Goal: Information Seeking & Learning: Find specific fact

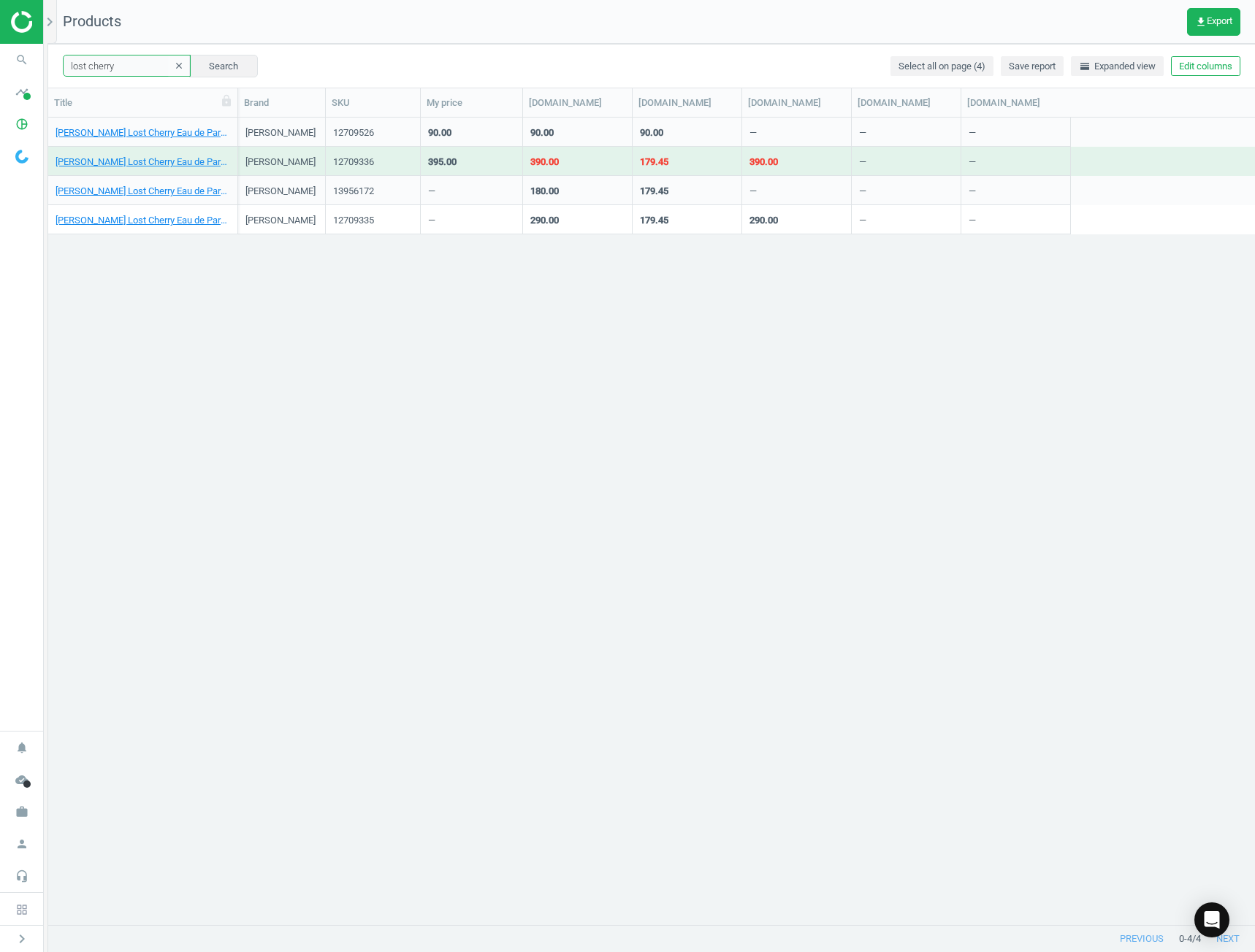
click at [136, 69] on input "lost cherry" at bounding box center [126, 65] width 128 height 22
click at [108, 72] on input "lost cherry" at bounding box center [126, 65] width 128 height 22
type input "oud wood"
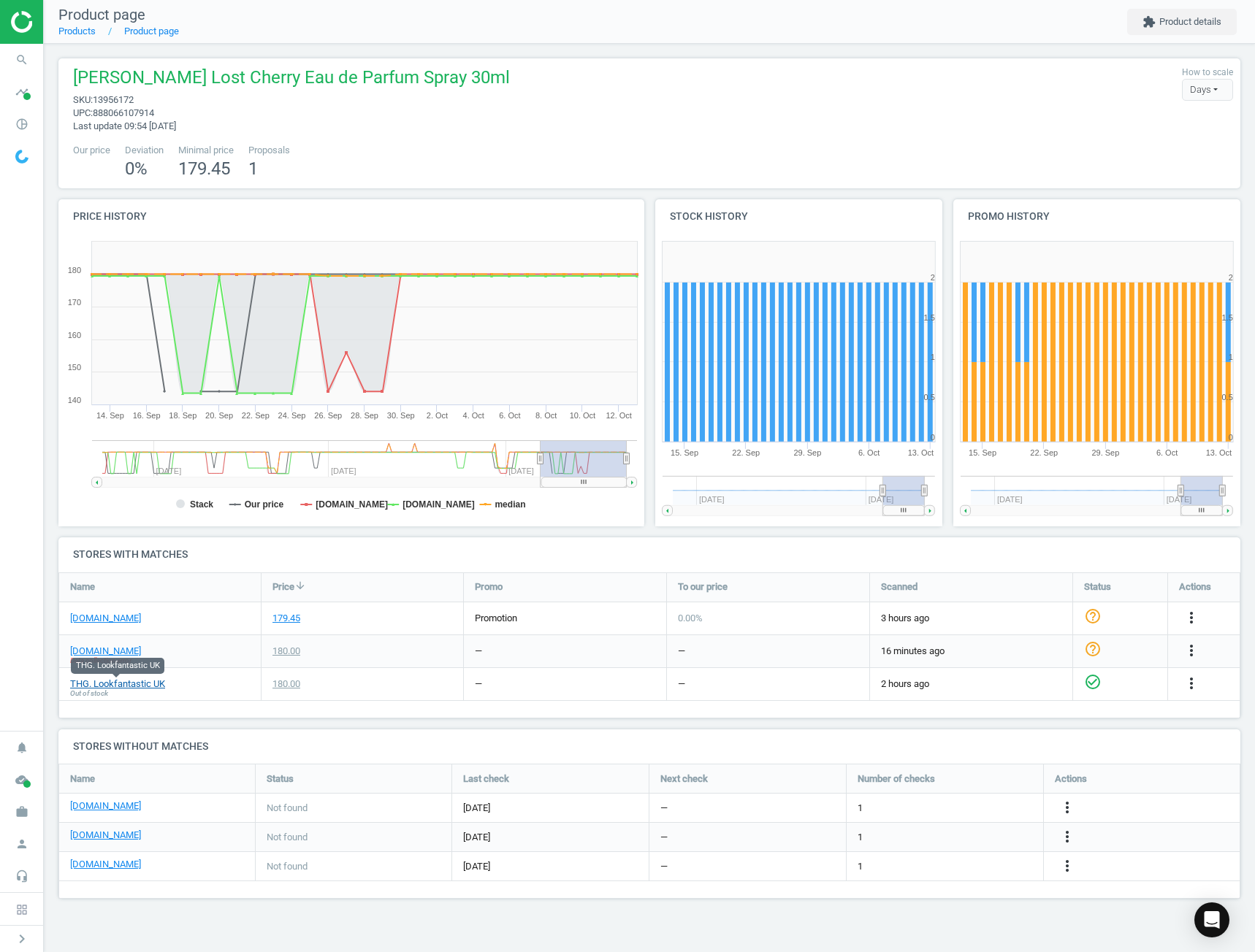
click at [124, 683] on link "THG. Lookfantastic UK" at bounding box center [117, 684] width 95 height 13
click at [891, 121] on div "Tom Ford Lost Cherry Eau de Parfum Spray 30ml sku : 13956172 upc : 888066107914…" at bounding box center [650, 99] width 1167 height 67
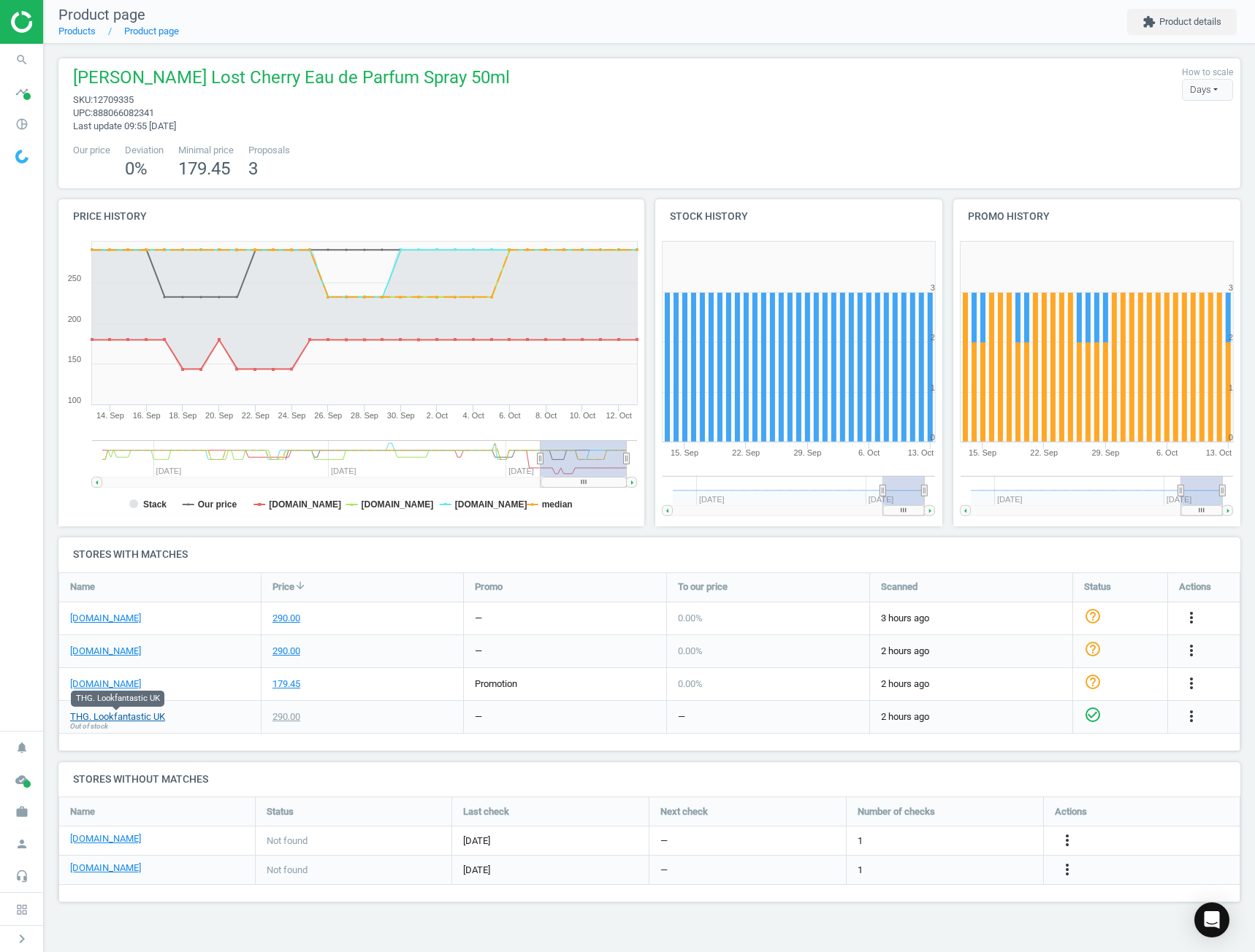
click at [107, 718] on link "THG. Lookfantastic UK" at bounding box center [117, 718] width 95 height 13
click at [578, 726] on div "—" at bounding box center [566, 718] width 202 height 32
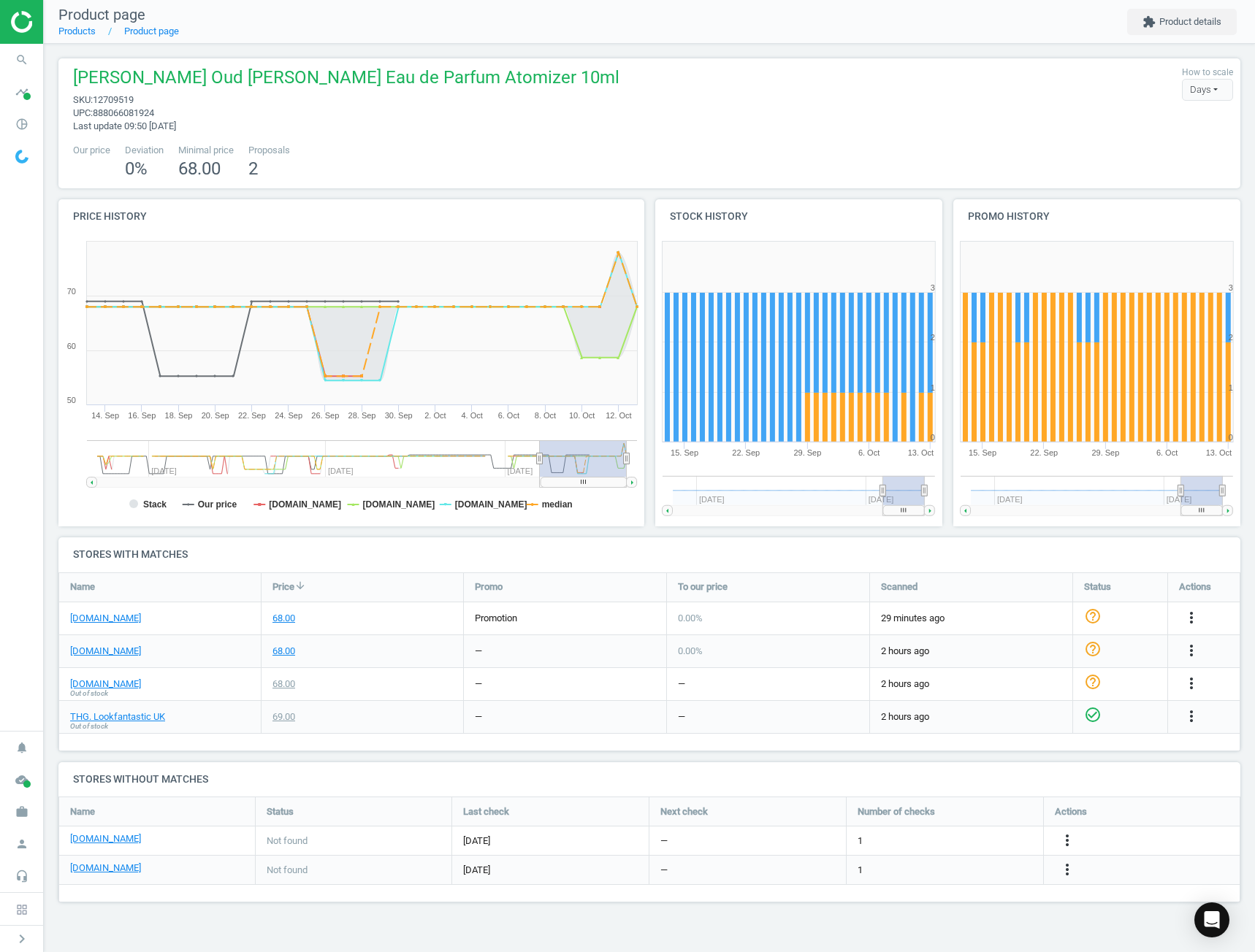
click at [114, 104] on span "12709519" at bounding box center [113, 100] width 41 height 11
copy span "12709519"
click at [103, 718] on link "THG. Lookfantastic UK" at bounding box center [117, 718] width 95 height 13
